Goal: Task Accomplishment & Management: Manage account settings

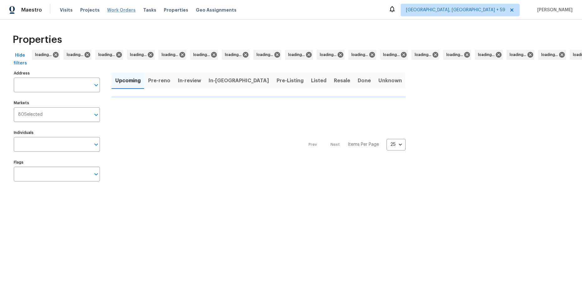
click at [107, 9] on span "Work Orders" at bounding box center [121, 10] width 29 height 6
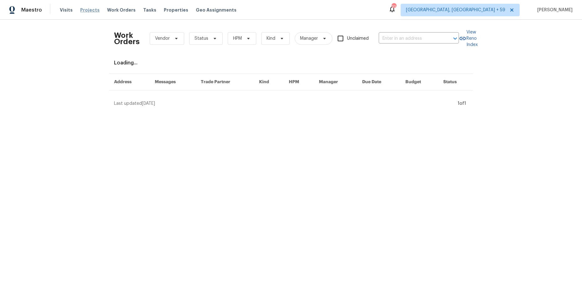
click at [113, 8] on span "Work Orders" at bounding box center [121, 10] width 29 height 6
click at [95, 7] on span "Projects" at bounding box center [89, 10] width 19 height 6
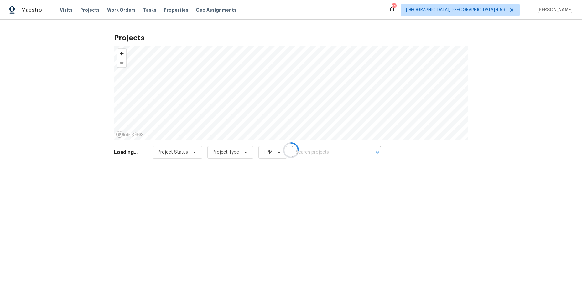
click at [101, 8] on div at bounding box center [291, 150] width 582 height 300
click at [95, 6] on div at bounding box center [291, 150] width 582 height 300
click at [102, 8] on div at bounding box center [291, 150] width 582 height 300
click at [105, 10] on div at bounding box center [291, 150] width 582 height 300
click at [97, 1] on div at bounding box center [291, 150] width 582 height 300
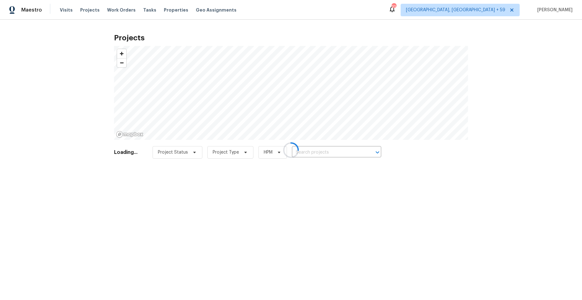
click at [110, 10] on div at bounding box center [291, 150] width 582 height 300
click at [101, 9] on div at bounding box center [291, 150] width 582 height 300
click at [101, 1] on div at bounding box center [291, 150] width 582 height 300
click at [102, 8] on div at bounding box center [291, 150] width 582 height 300
click at [96, 0] on div at bounding box center [291, 150] width 582 height 300
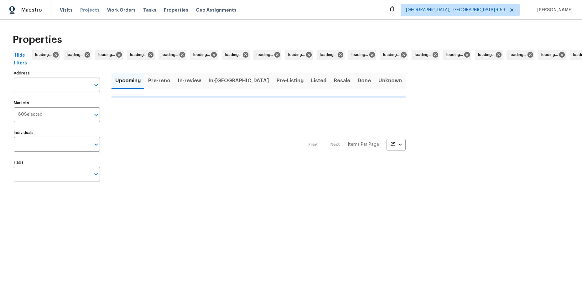
click at [95, 8] on span "Projects" at bounding box center [89, 10] width 19 height 6
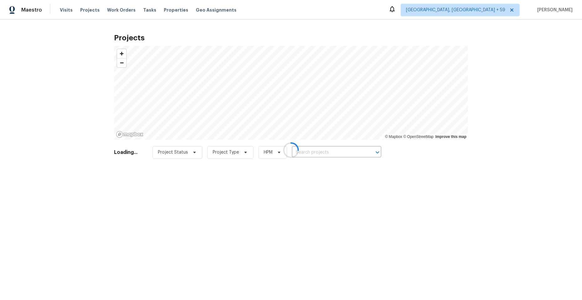
click at [95, 8] on div at bounding box center [291, 150] width 582 height 300
click at [92, 0] on div at bounding box center [291, 150] width 582 height 300
click at [98, 8] on div at bounding box center [291, 150] width 582 height 300
click at [105, 8] on div at bounding box center [291, 150] width 582 height 300
click at [101, 7] on div at bounding box center [291, 150] width 582 height 300
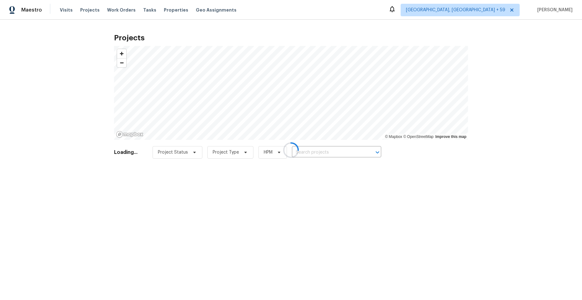
click at [100, 2] on div at bounding box center [291, 150] width 582 height 300
click at [105, 8] on div at bounding box center [291, 150] width 582 height 300
click at [92, 3] on div at bounding box center [291, 150] width 582 height 300
click at [101, 5] on div at bounding box center [291, 150] width 582 height 300
click at [110, 12] on div at bounding box center [291, 150] width 582 height 300
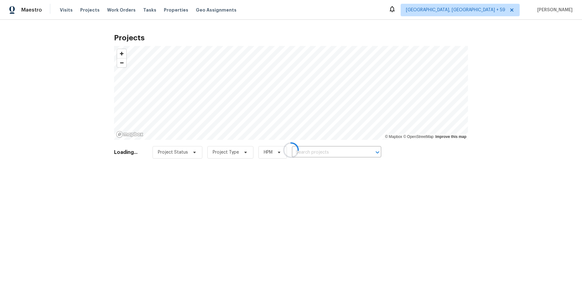
click at [108, 1] on div at bounding box center [291, 150] width 582 height 300
click at [98, 8] on div at bounding box center [291, 150] width 582 height 300
click at [98, 7] on div at bounding box center [291, 150] width 582 height 300
click at [97, 8] on div at bounding box center [291, 150] width 582 height 300
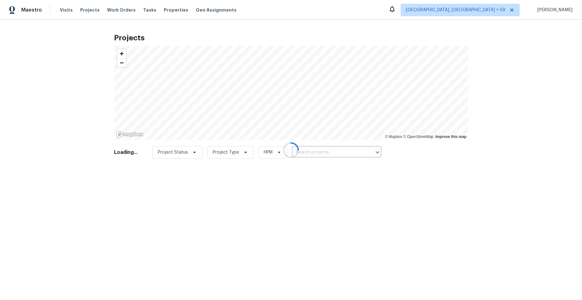
click at [102, 9] on div at bounding box center [291, 150] width 582 height 300
click at [101, 8] on div at bounding box center [291, 150] width 582 height 300
click at [94, 0] on div at bounding box center [291, 150] width 582 height 300
click at [97, 8] on div at bounding box center [291, 150] width 582 height 300
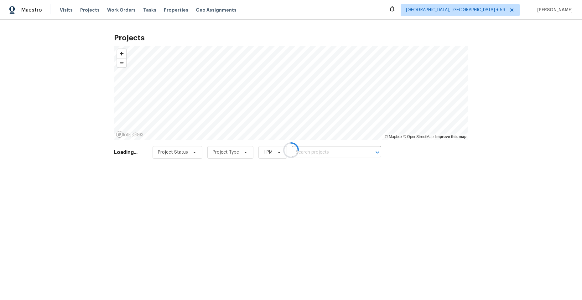
click at [102, 3] on div at bounding box center [291, 150] width 582 height 300
click at [98, 8] on div at bounding box center [291, 150] width 582 height 300
click at [101, 8] on div at bounding box center [291, 150] width 582 height 300
click at [111, 13] on div at bounding box center [291, 150] width 582 height 300
click at [95, 4] on div at bounding box center [291, 150] width 582 height 300
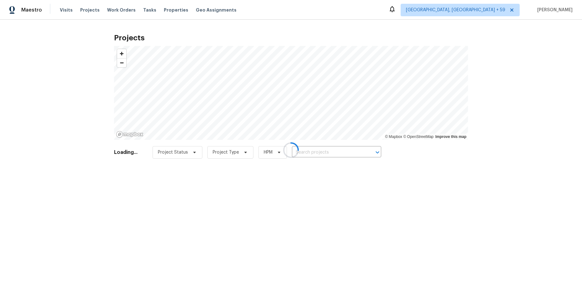
click at [101, 9] on div at bounding box center [291, 150] width 582 height 300
click at [105, 6] on div at bounding box center [291, 150] width 582 height 300
click at [101, 6] on div at bounding box center [291, 150] width 582 height 300
click at [97, 7] on div at bounding box center [291, 150] width 582 height 300
click at [104, 10] on div at bounding box center [291, 150] width 582 height 300
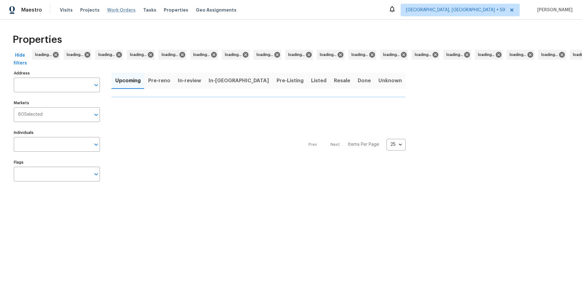
click at [108, 11] on span "Work Orders" at bounding box center [121, 10] width 29 height 6
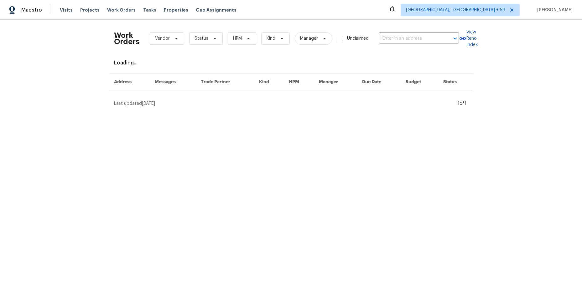
click at [99, 6] on div "Visits Projects Work Orders Tasks Properties Geo Assignments" at bounding box center [152, 10] width 184 height 13
click at [95, 9] on span "Projects" at bounding box center [89, 10] width 19 height 6
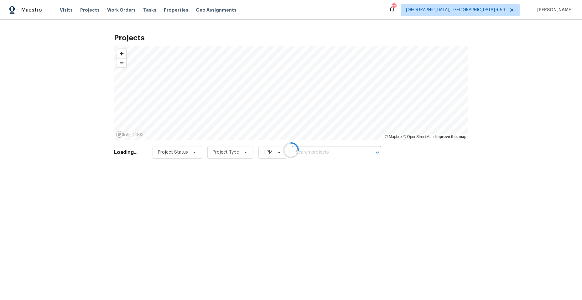
click at [98, 8] on div at bounding box center [291, 150] width 582 height 300
click at [109, 9] on div at bounding box center [291, 150] width 582 height 300
click at [101, 9] on div at bounding box center [291, 150] width 582 height 300
click at [104, 4] on div at bounding box center [291, 150] width 582 height 300
click at [113, 10] on div at bounding box center [291, 150] width 582 height 300
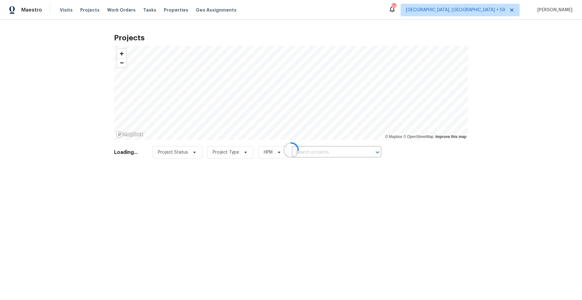
click at [105, 1] on div at bounding box center [291, 150] width 582 height 300
click at [98, 6] on div at bounding box center [291, 150] width 582 height 300
click at [101, 8] on div at bounding box center [291, 150] width 582 height 300
click at [101, 0] on div at bounding box center [291, 150] width 582 height 300
click at [102, 1] on div at bounding box center [291, 150] width 582 height 300
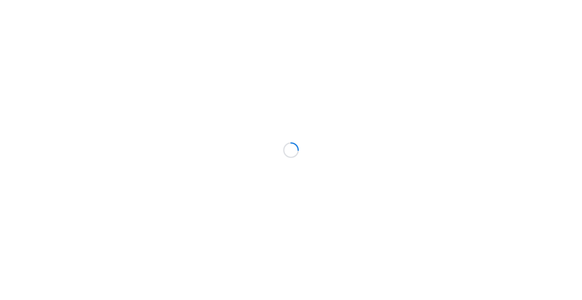
click at [101, 0] on div at bounding box center [291, 150] width 582 height 300
click at [104, 1] on div at bounding box center [291, 150] width 582 height 300
click at [106, 9] on div at bounding box center [291, 150] width 582 height 300
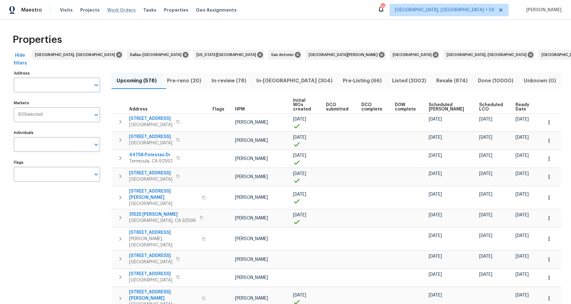
click at [107, 8] on span "Work Orders" at bounding box center [121, 10] width 29 height 6
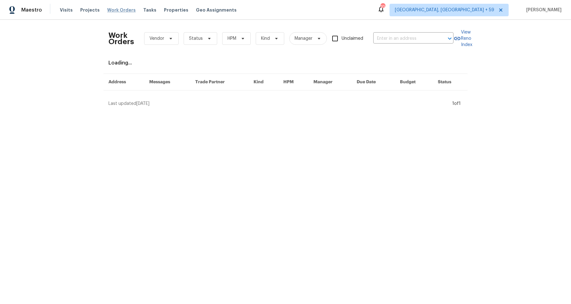
click at [107, 7] on span "Work Orders" at bounding box center [121, 10] width 29 height 6
click at [93, 1] on div "Maestro Visits Projects Work Orders Tasks Properties Geo Assignments 709 Albuqu…" at bounding box center [285, 10] width 571 height 20
click at [95, 7] on span "Projects" at bounding box center [89, 10] width 19 height 6
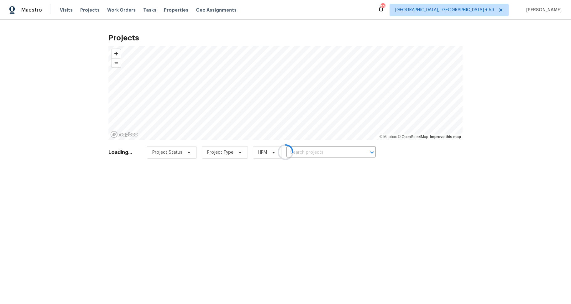
click at [98, 5] on div at bounding box center [285, 152] width 571 height 304
click at [94, 2] on div at bounding box center [285, 152] width 571 height 304
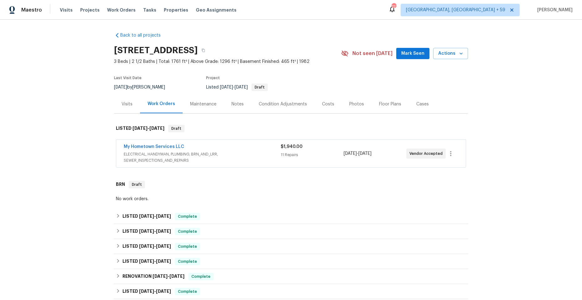
click at [241, 149] on div "My Hometown Services LLC" at bounding box center [202, 148] width 157 height 8
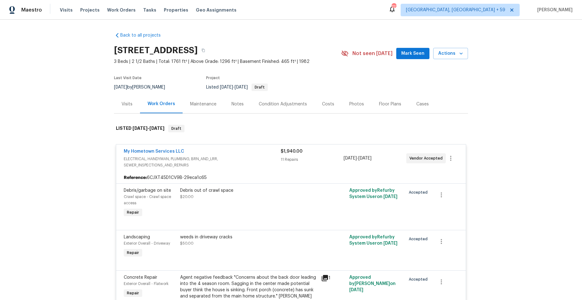
click at [236, 155] on div "My Hometown Services LLC" at bounding box center [202, 152] width 157 height 8
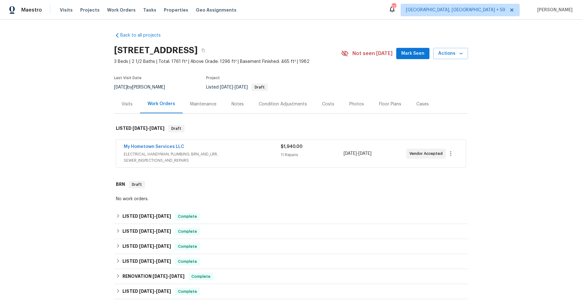
click at [236, 155] on span "ELECTRICAL, HANDYMAN, PLUMBING, BRN_AND_LRR, SEWER_INSPECTIONS_AND_REPAIRS" at bounding box center [202, 157] width 157 height 13
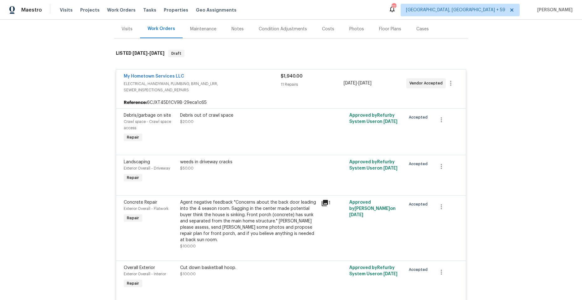
scroll to position [94, 0]
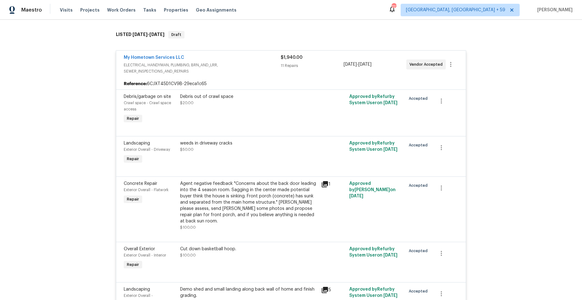
click at [323, 182] on icon at bounding box center [325, 184] width 6 height 6
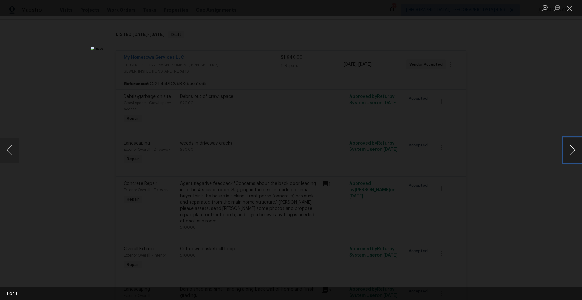
click at [574, 148] on button "Next image" at bounding box center [572, 150] width 19 height 25
click at [573, 148] on button "Next image" at bounding box center [572, 150] width 19 height 25
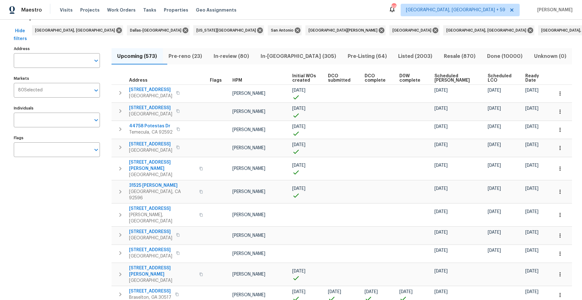
scroll to position [31, 0]
